Goal: Find specific page/section: Find specific page/section

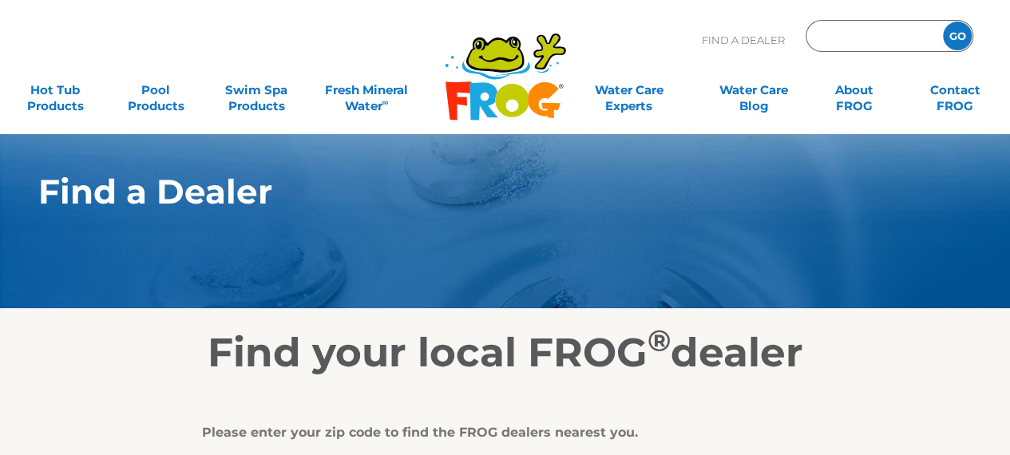
click at [823, 30] on input "Zip Code Form" at bounding box center [873, 36] width 108 height 23
type input "02190"
click at [959, 33] on input "GO" at bounding box center [957, 36] width 29 height 29
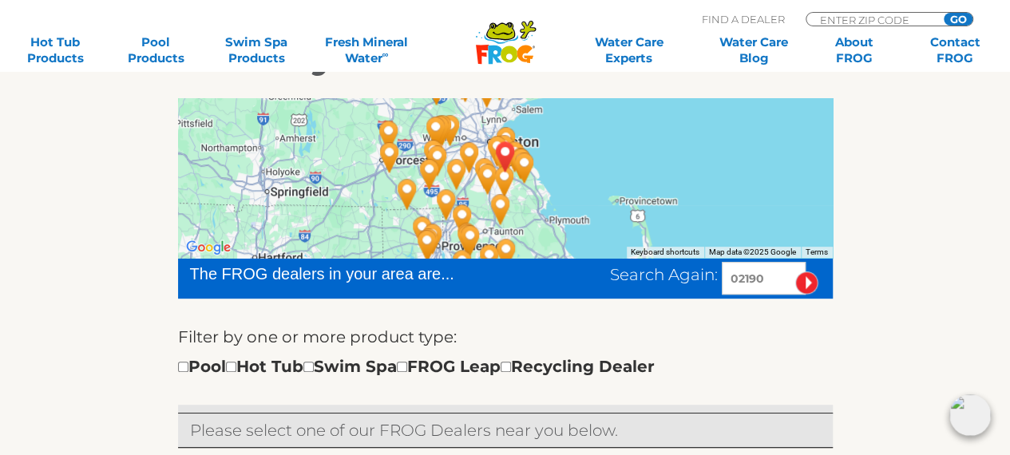
scroll to position [308, 0]
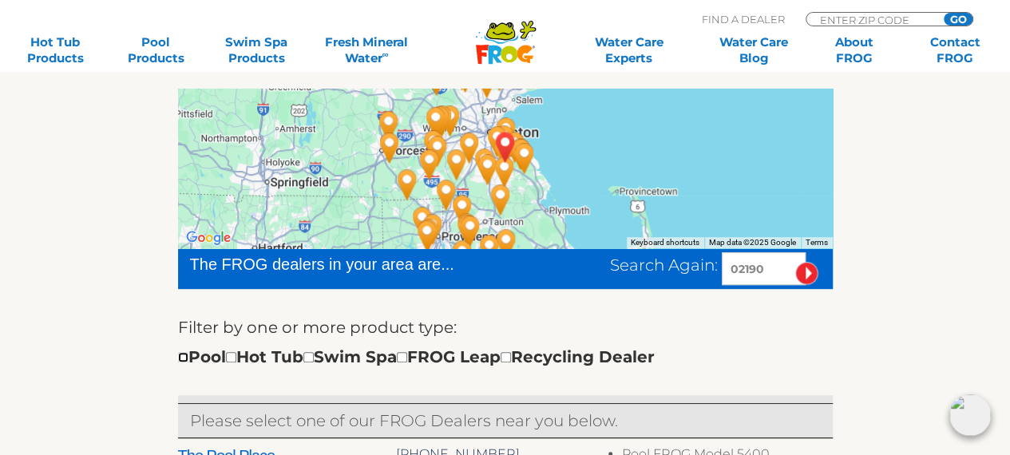
click at [179, 355] on input "checkbox" at bounding box center [183, 357] width 10 height 10
checkbox input "true"
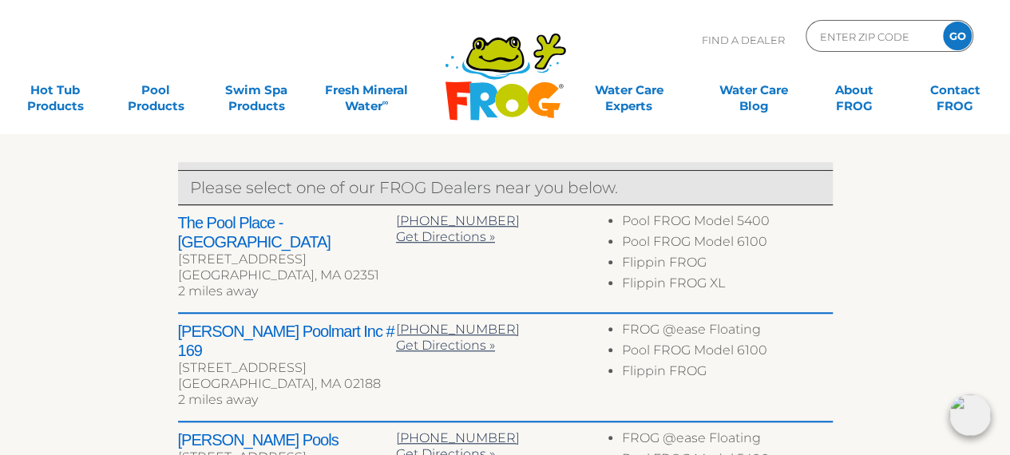
scroll to position [6, 0]
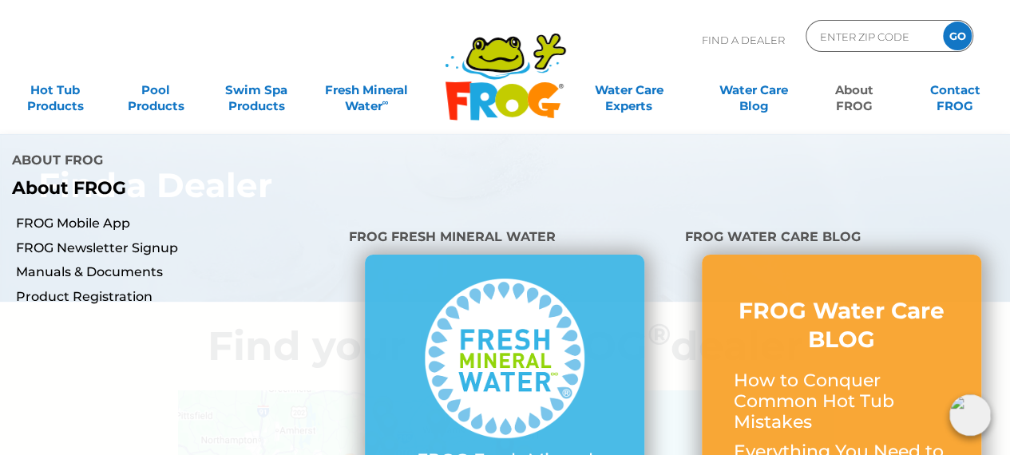
click at [860, 96] on link "About FROG" at bounding box center [854, 90] width 78 height 32
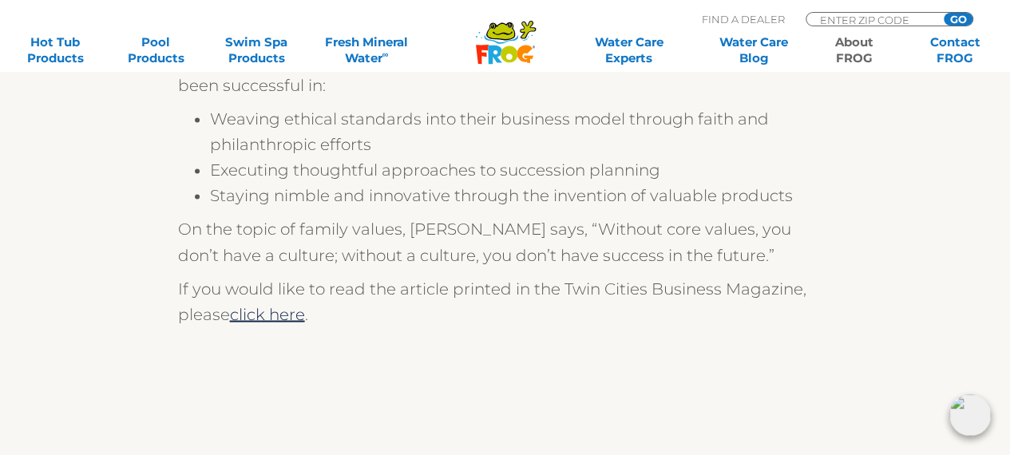
scroll to position [1342, 0]
